Goal: Task Accomplishment & Management: Manage account settings

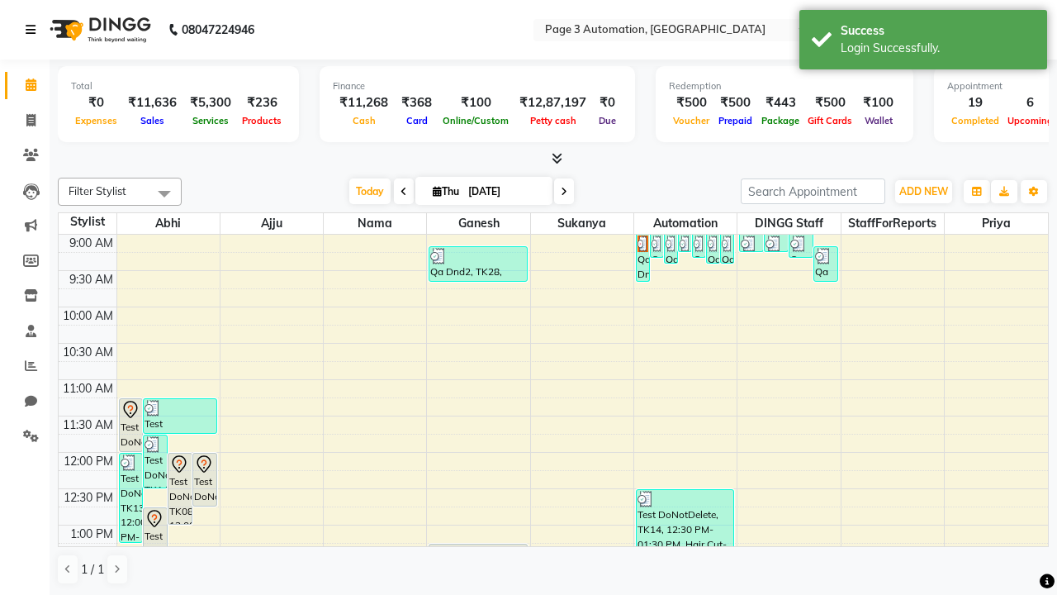
click at [34, 30] on icon at bounding box center [31, 30] width 10 height 12
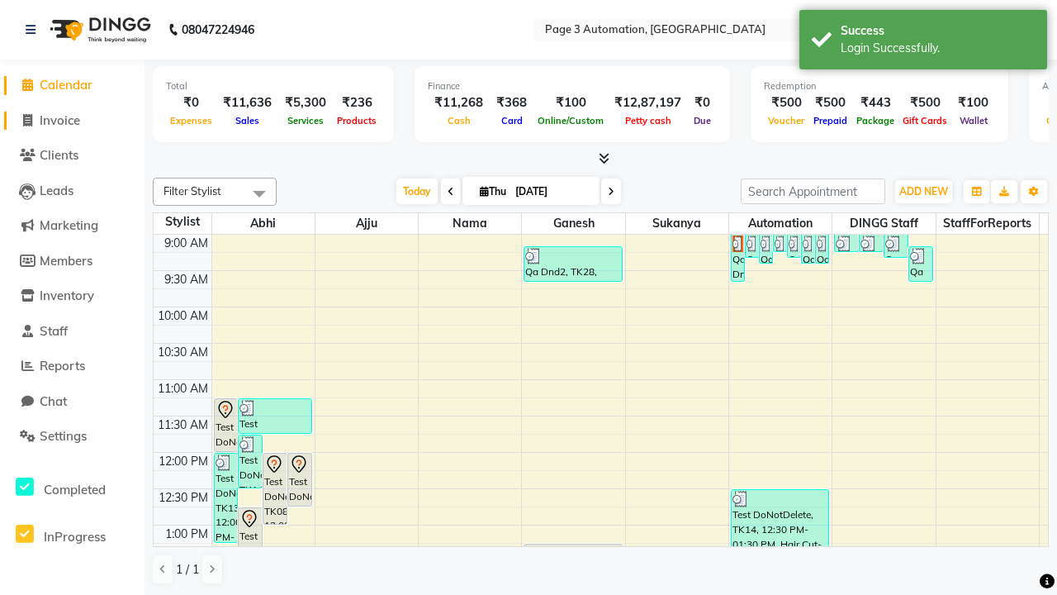
click at [72, 120] on span "Invoice" at bounding box center [60, 120] width 40 height 16
select select "2774"
select select "service"
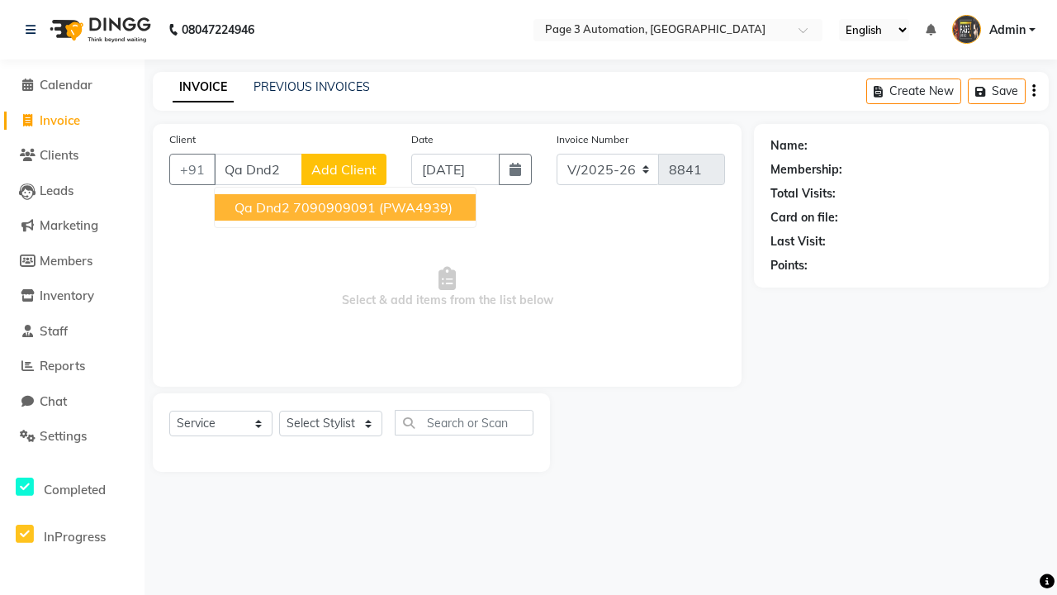
click at [347, 207] on ngb-highlight "7090909091" at bounding box center [334, 207] width 83 height 17
type input "7090909091"
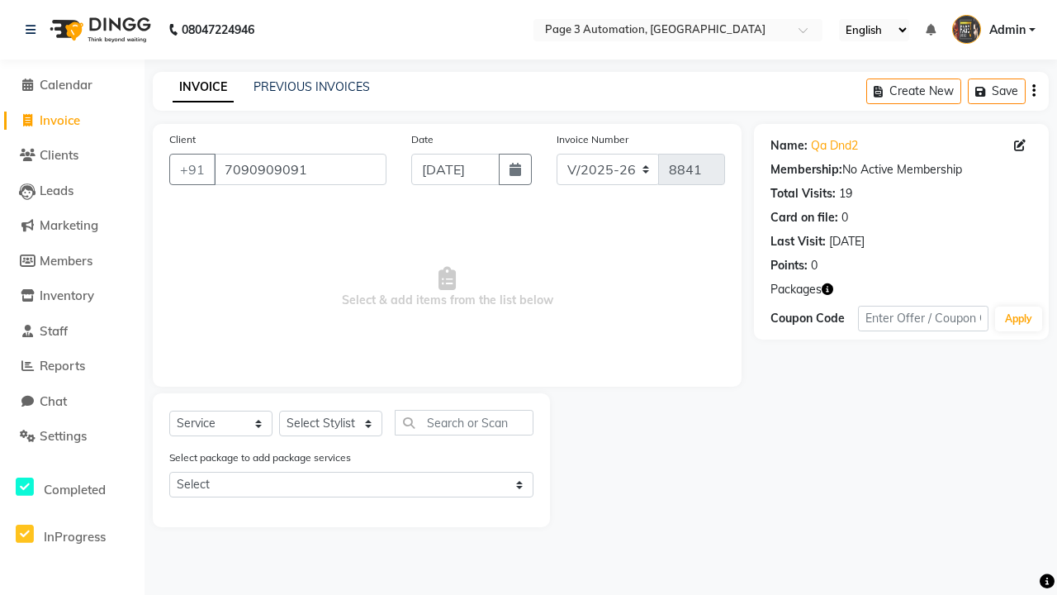
select select "71572"
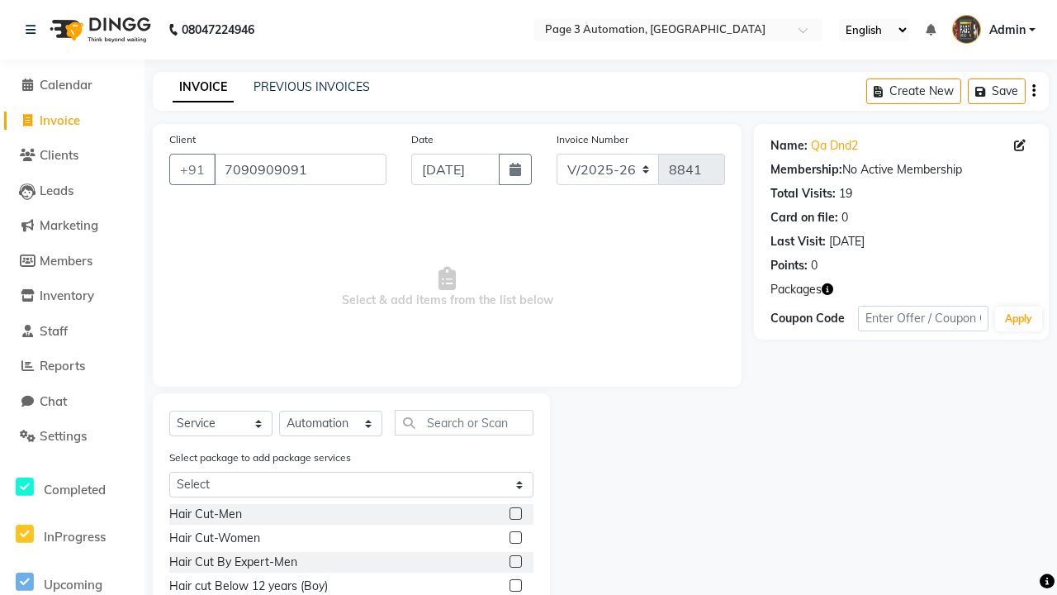
click at [515, 586] on label at bounding box center [516, 585] width 12 height 12
click at [515, 586] on input "checkbox" at bounding box center [515, 586] width 11 height 11
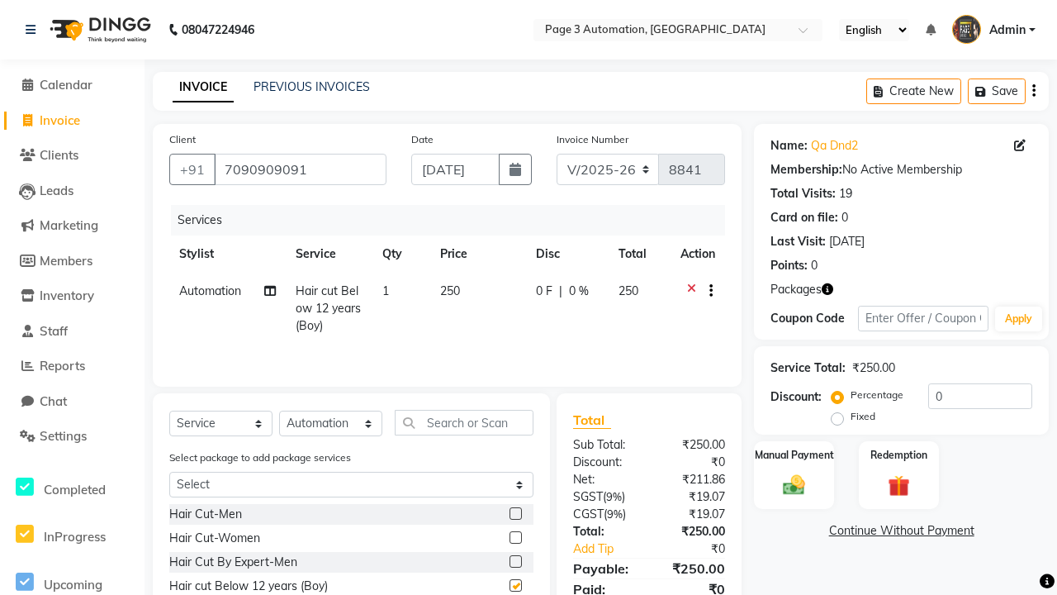
checkbox input "false"
click at [794, 454] on label "Manual Payment" at bounding box center [794, 454] width 83 height 16
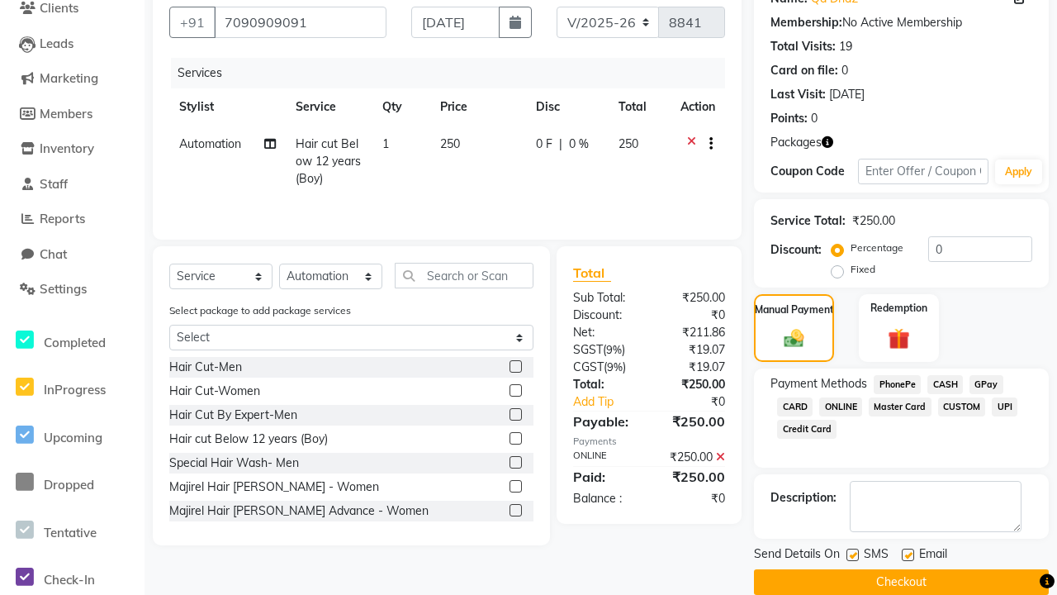
click at [852, 554] on label at bounding box center [853, 554] width 12 height 12
click at [852, 554] on input "checkbox" at bounding box center [852, 555] width 11 height 11
checkbox input "false"
click at [908, 554] on label at bounding box center [908, 554] width 12 height 12
click at [908, 554] on input "checkbox" at bounding box center [907, 555] width 11 height 11
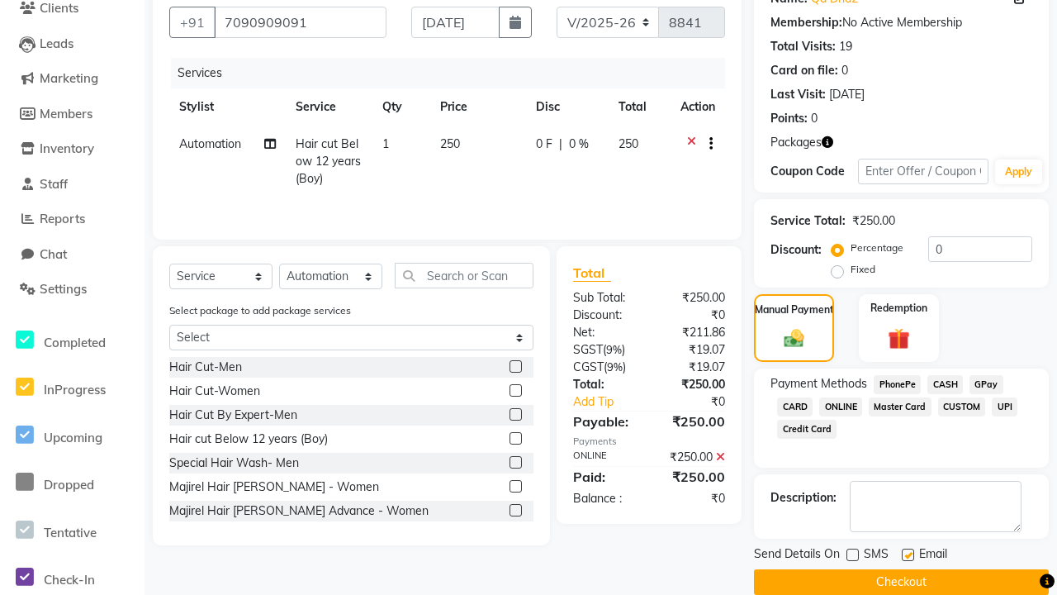
checkbox input "false"
click at [901, 582] on button "Checkout" at bounding box center [901, 582] width 295 height 26
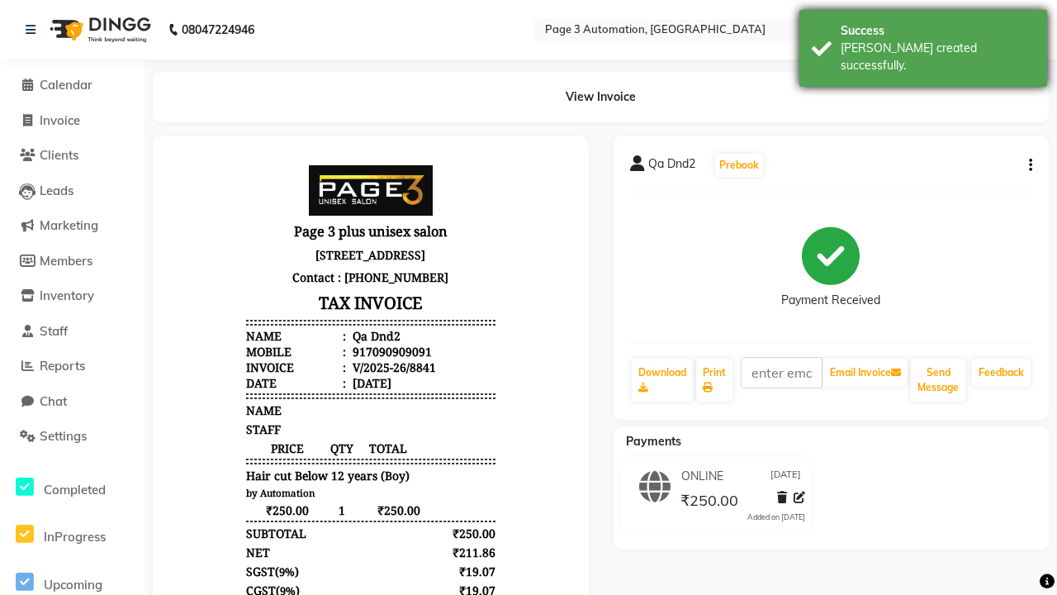
click at [924, 42] on div "[PERSON_NAME] created successfully." at bounding box center [938, 57] width 194 height 35
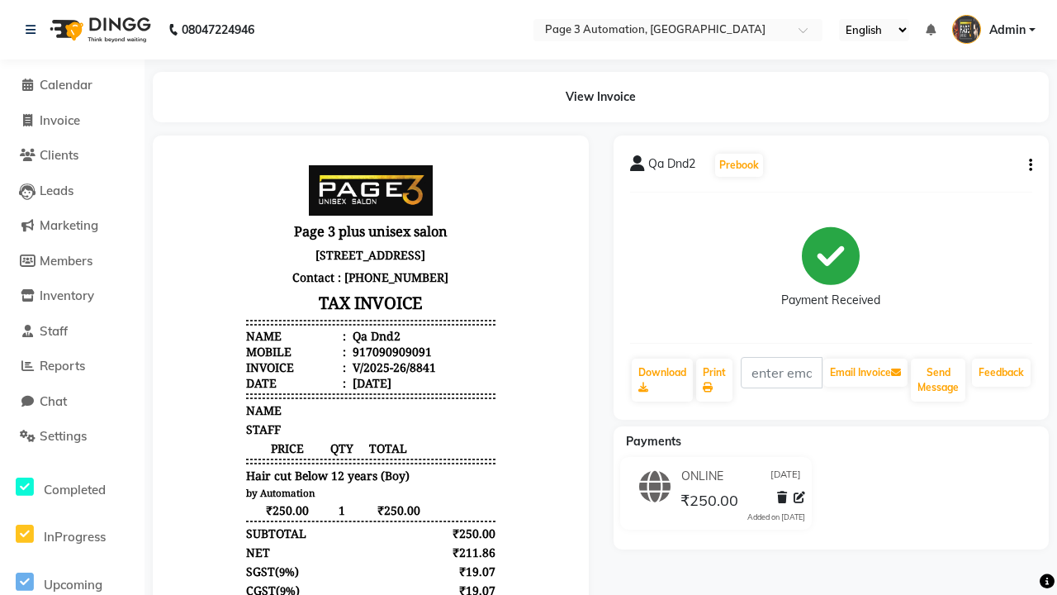
click at [1028, 165] on button "button" at bounding box center [1028, 165] width 10 height 17
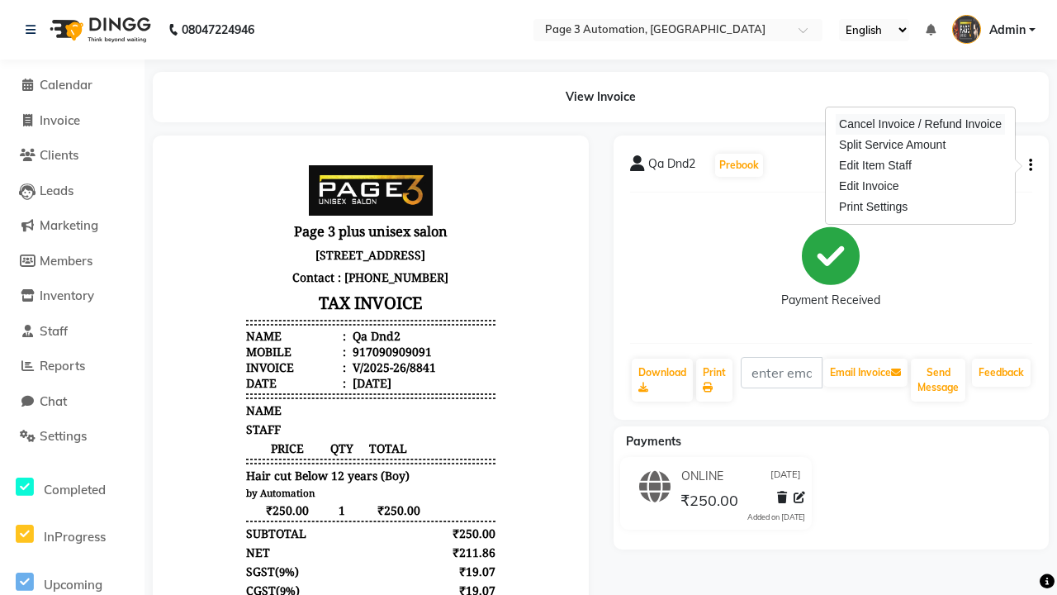
click at [920, 124] on div "Cancel Invoice / Refund Invoice" at bounding box center [920, 124] width 169 height 21
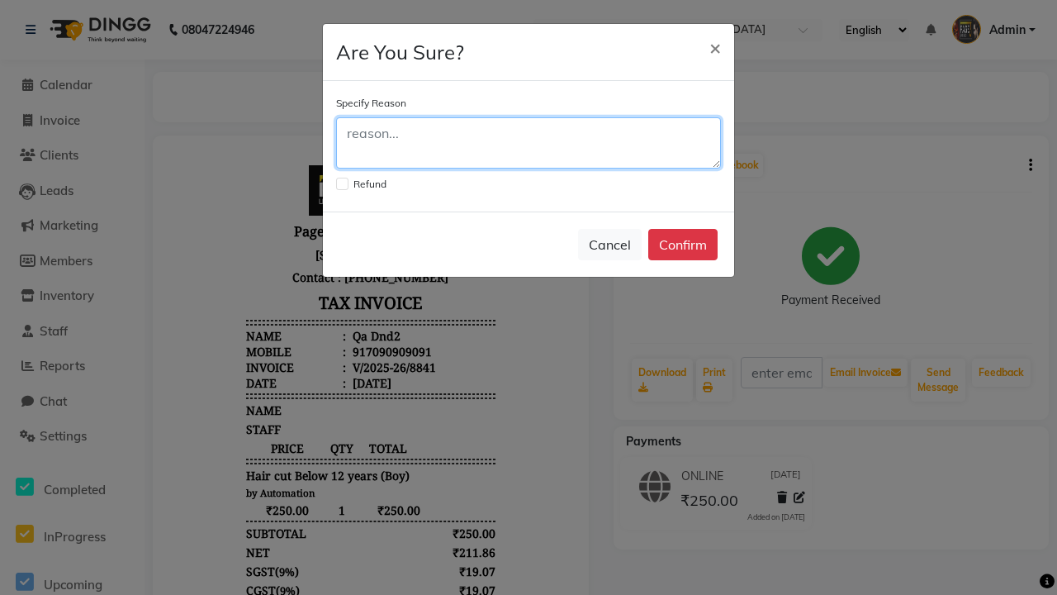
click at [529, 143] on textarea at bounding box center [528, 142] width 385 height 51
type textarea "Testing"
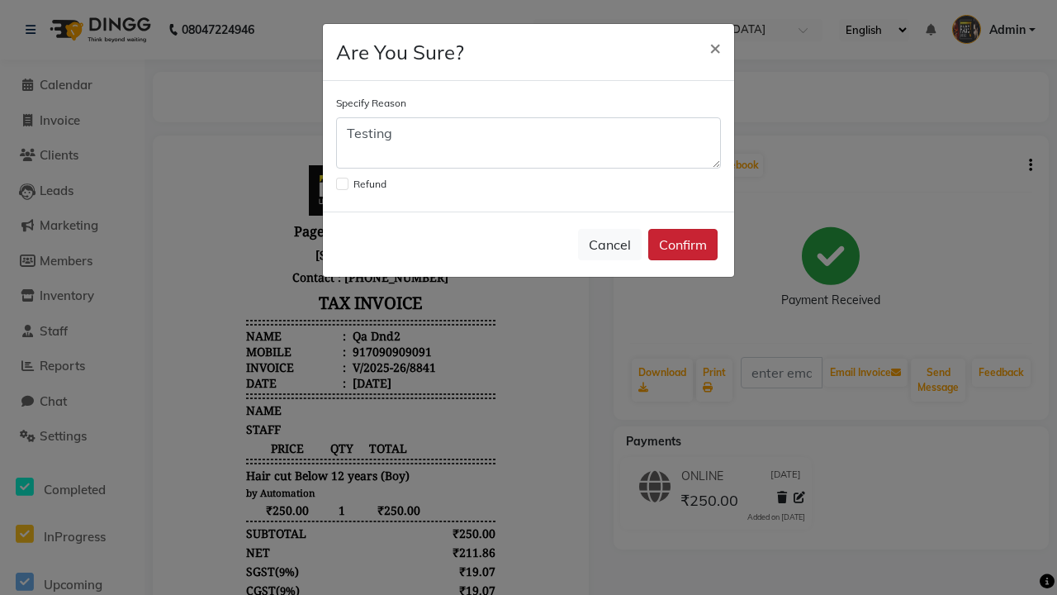
click at [683, 245] on button "Confirm" at bounding box center [682, 244] width 69 height 31
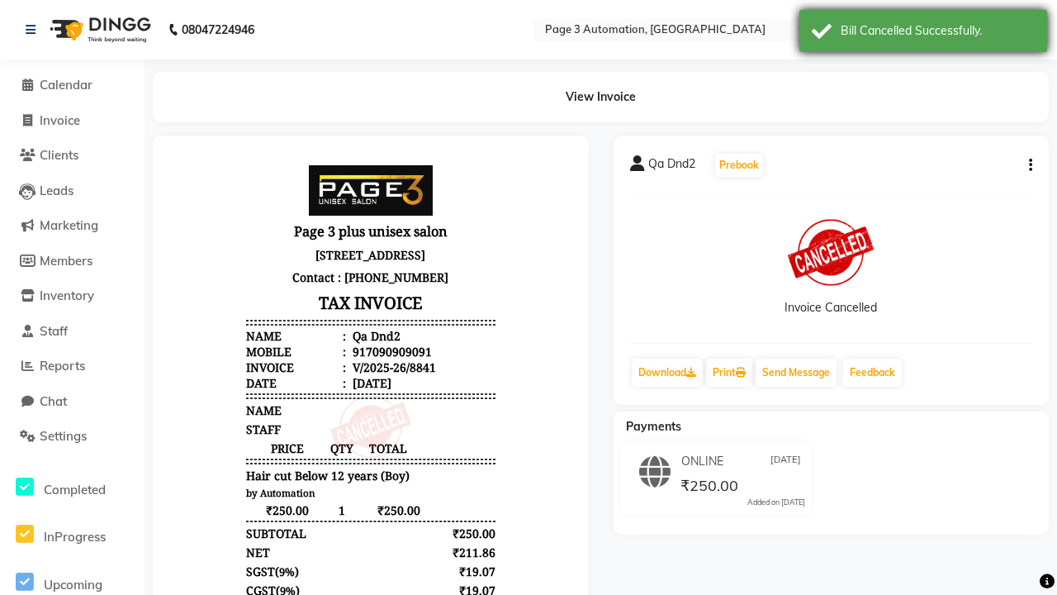
click at [924, 33] on div "Bill Cancelled Successfully." at bounding box center [938, 30] width 194 height 17
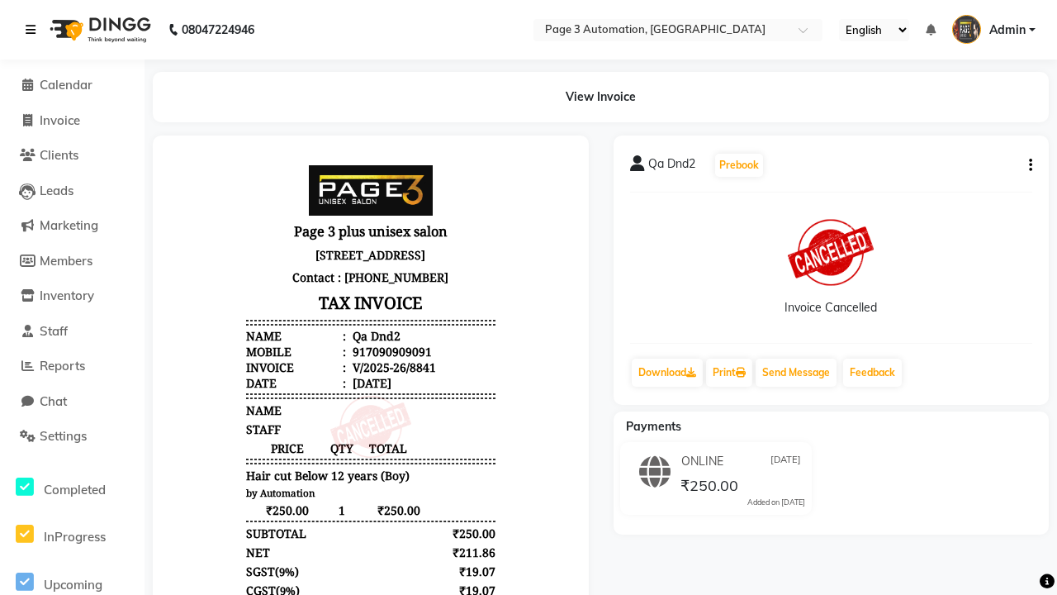
click at [34, 30] on icon at bounding box center [31, 30] width 10 height 12
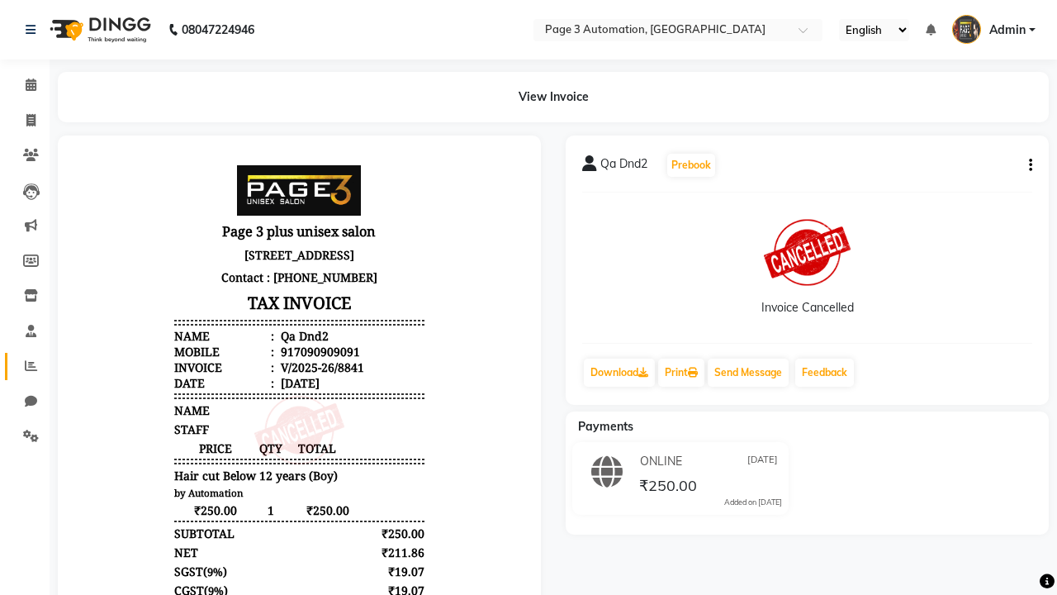
click at [25, 366] on icon at bounding box center [31, 365] width 12 height 12
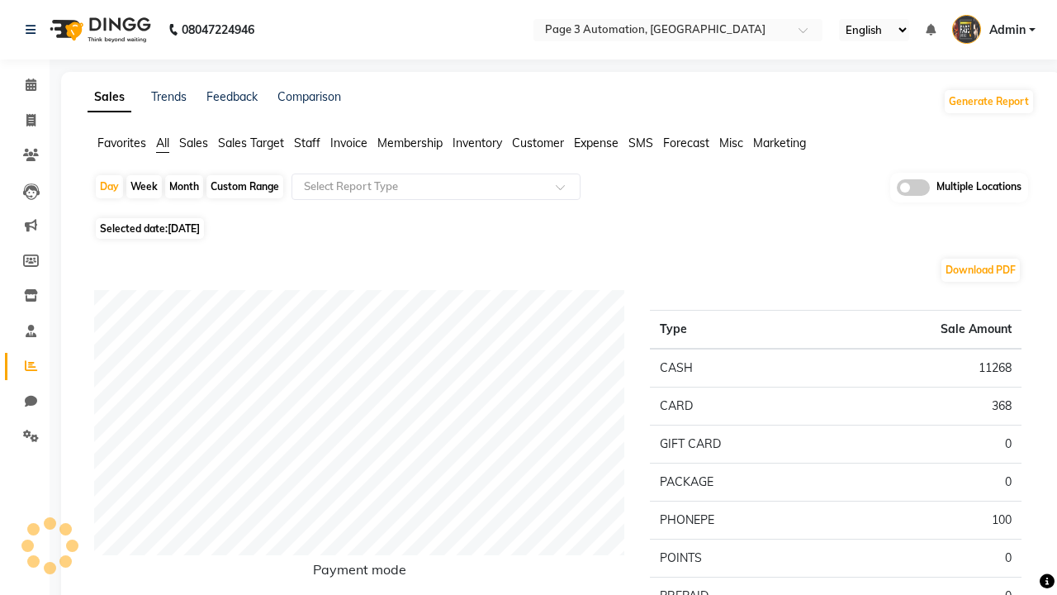
type input "Cancel Invoice Report"
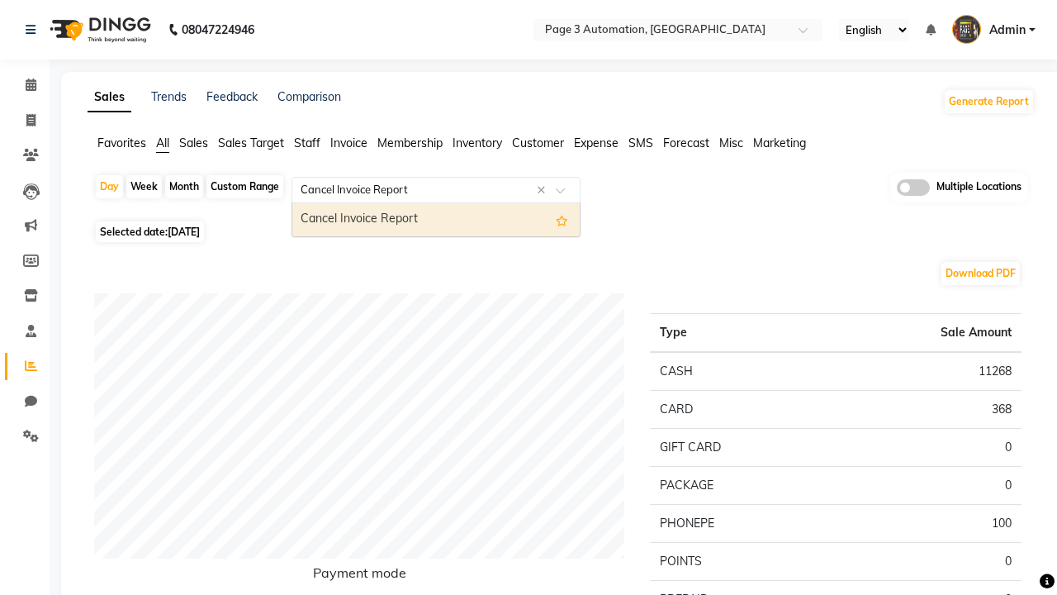
click at [436, 220] on div "Cancel Invoice Report" at bounding box center [435, 219] width 287 height 33
select select "full_report"
select select "csv"
